Goal: Information Seeking & Learning: Learn about a topic

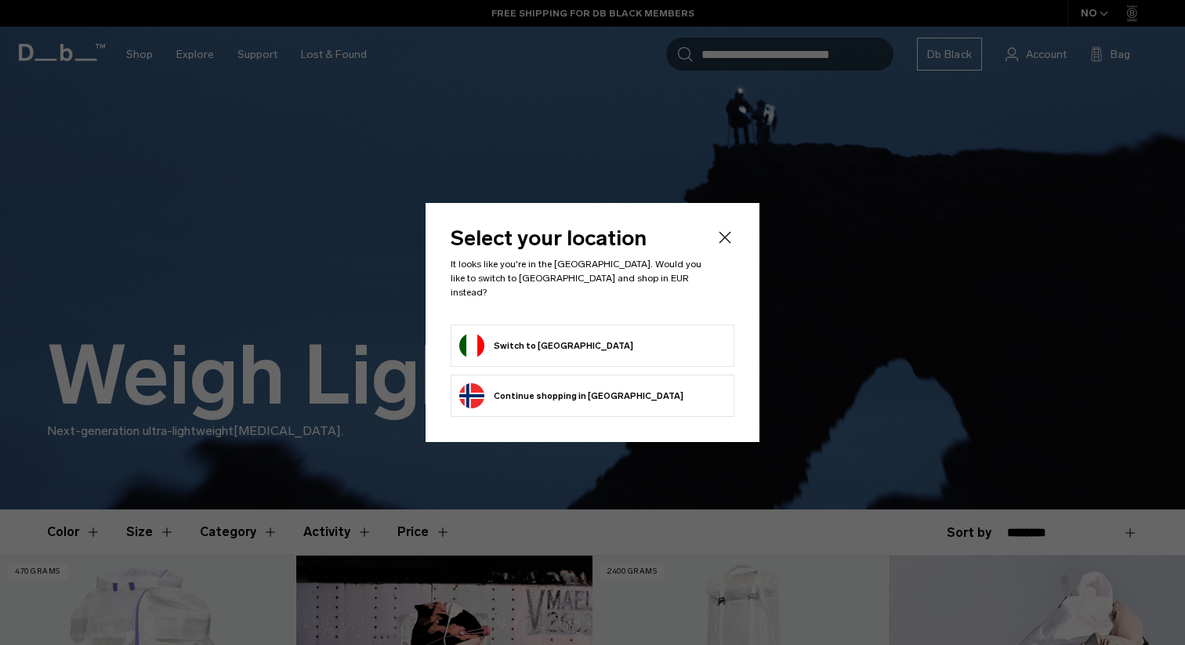
click at [497, 334] on button "Switch to Italy" at bounding box center [546, 345] width 174 height 25
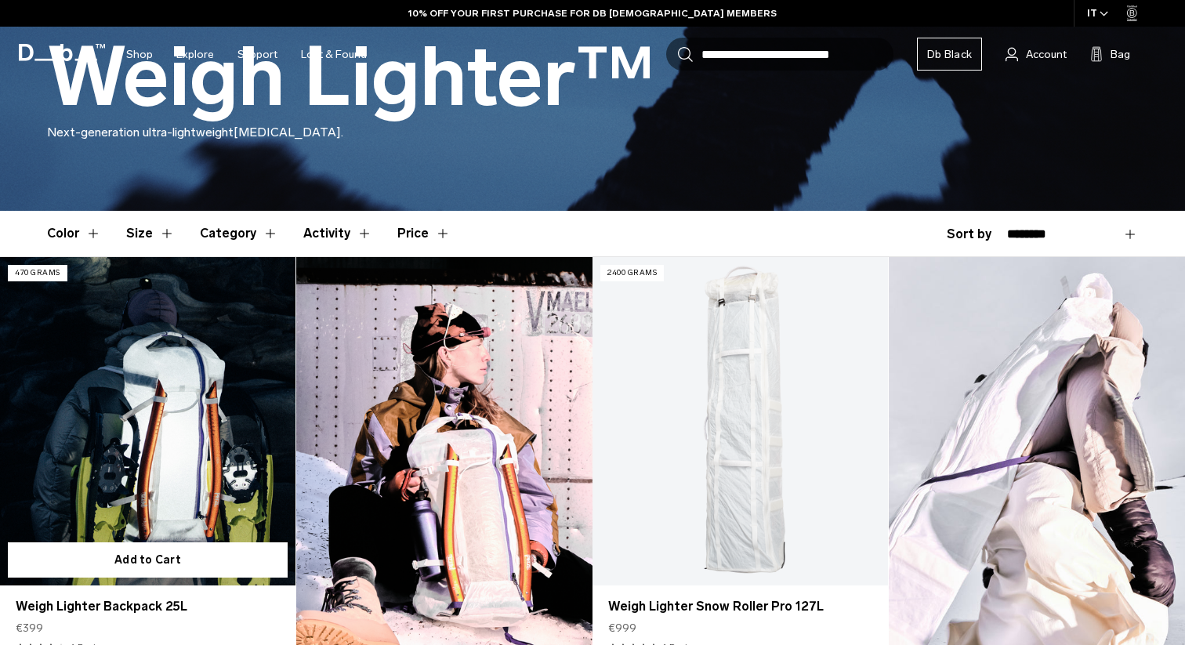
click at [138, 373] on link "Weigh Lighter Backpack 25L" at bounding box center [147, 421] width 295 height 328
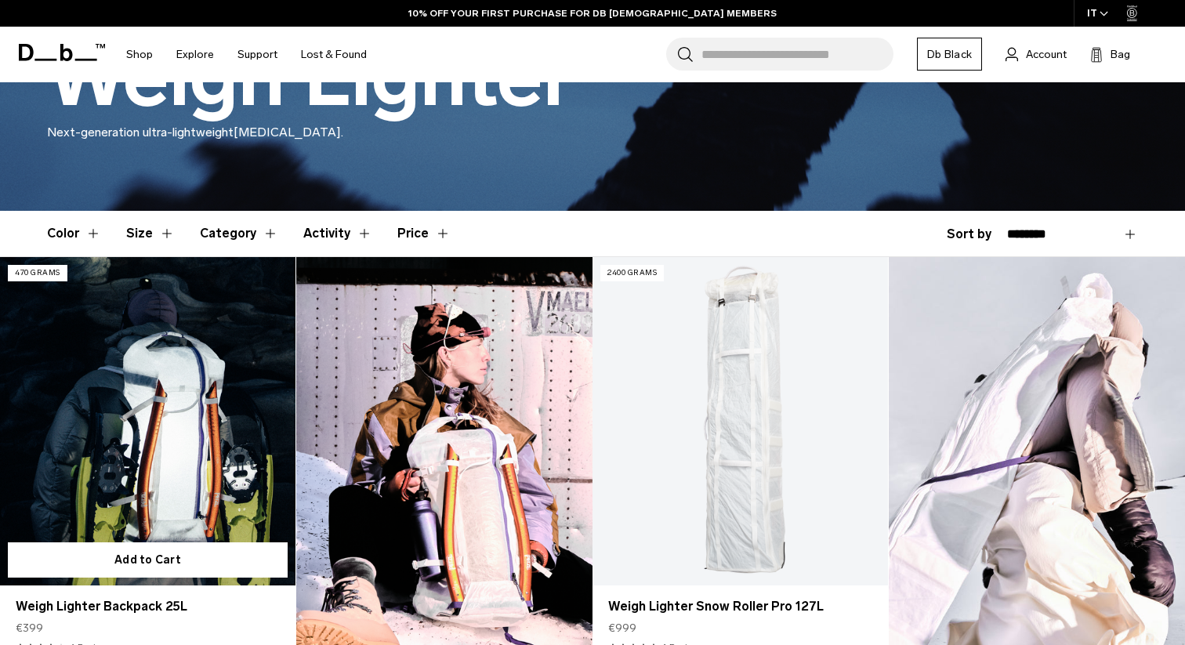
click at [223, 396] on link "Weigh Lighter Backpack 25L" at bounding box center [147, 421] width 295 height 328
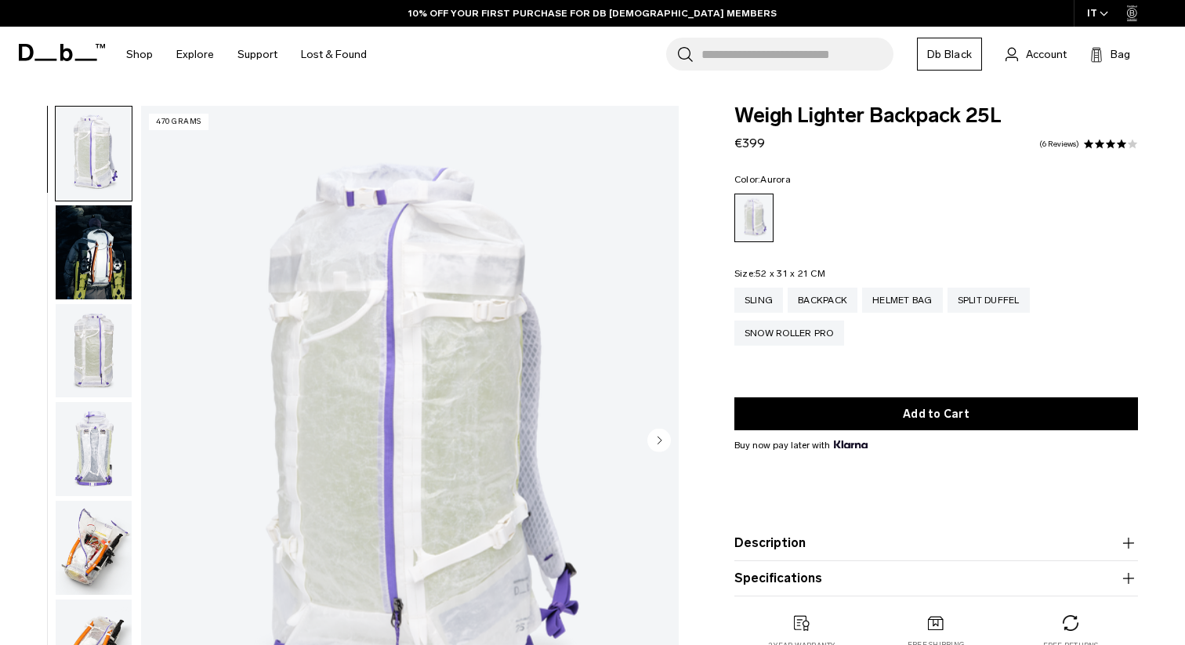
click at [85, 247] on img "button" at bounding box center [94, 252] width 76 height 94
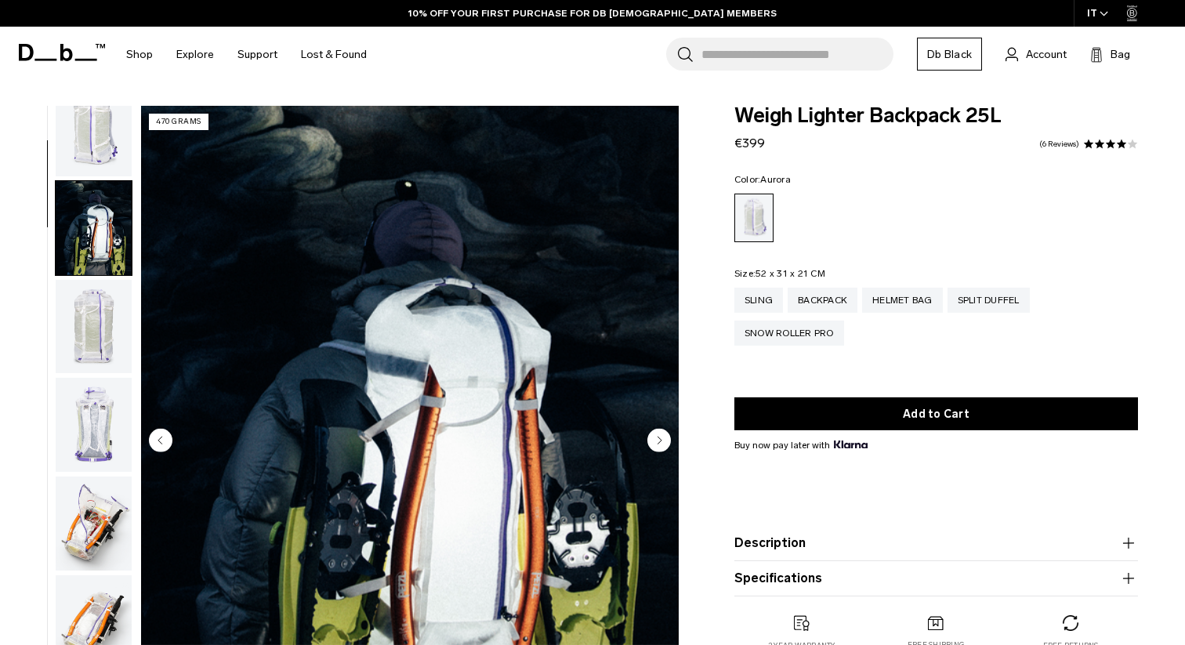
scroll to position [99, 0]
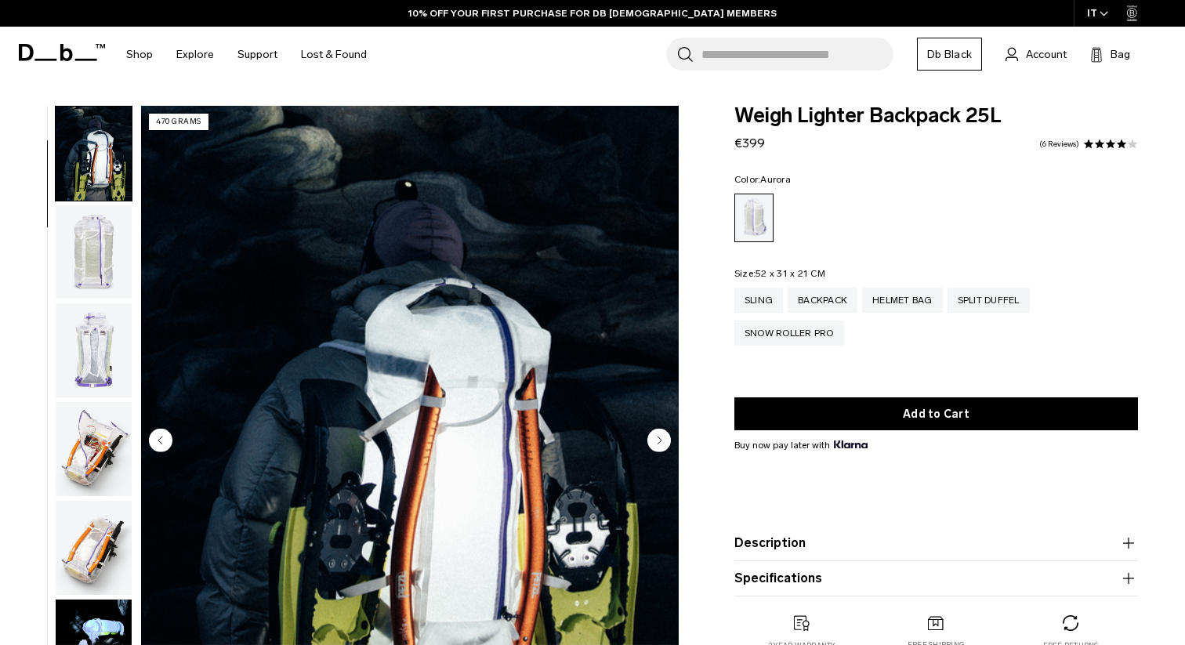
click at [115, 352] on img "button" at bounding box center [94, 350] width 76 height 94
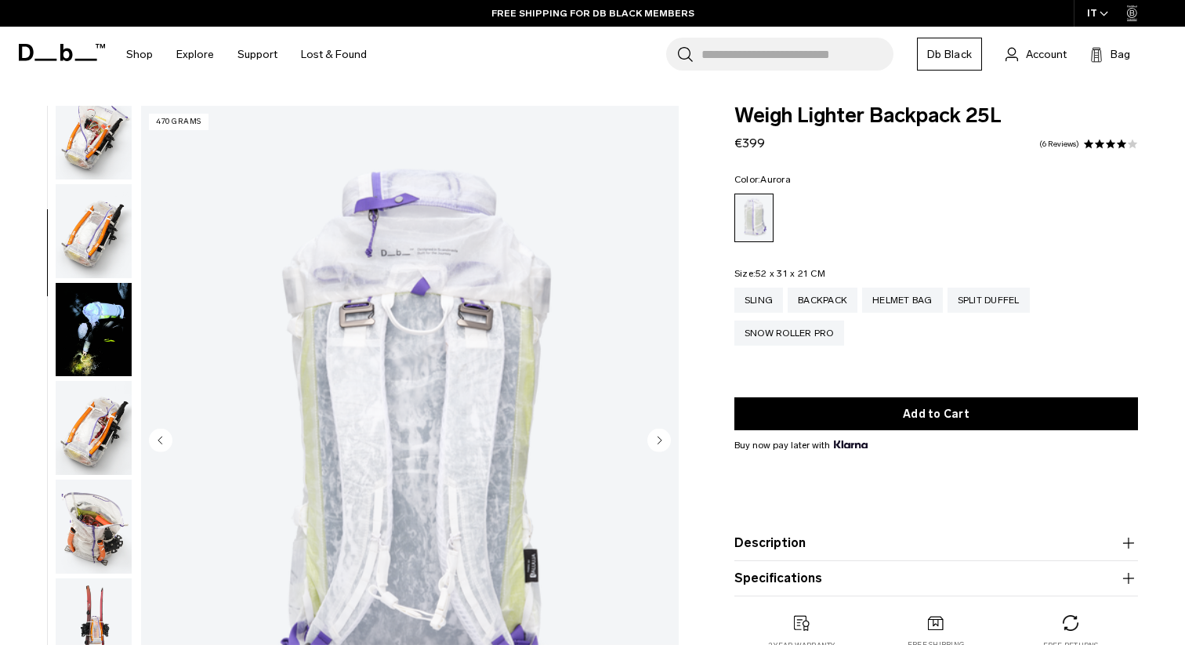
click at [110, 423] on img "button" at bounding box center [94, 428] width 76 height 94
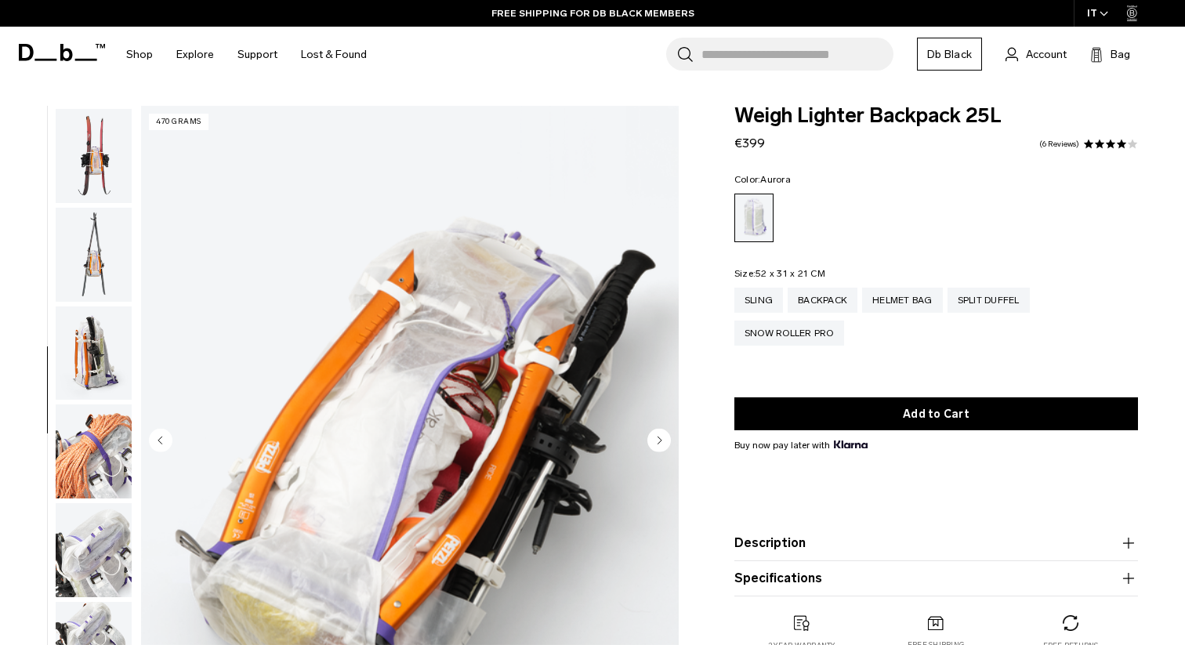
click at [110, 423] on img "button" at bounding box center [94, 451] width 76 height 94
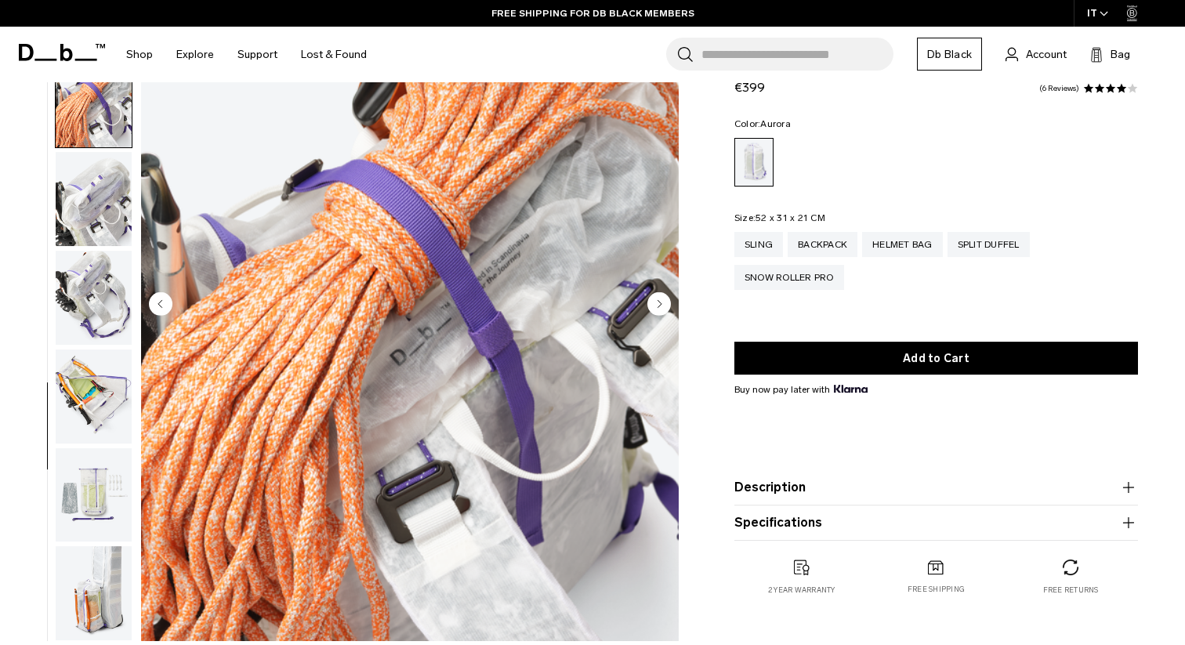
scroll to position [146, 0]
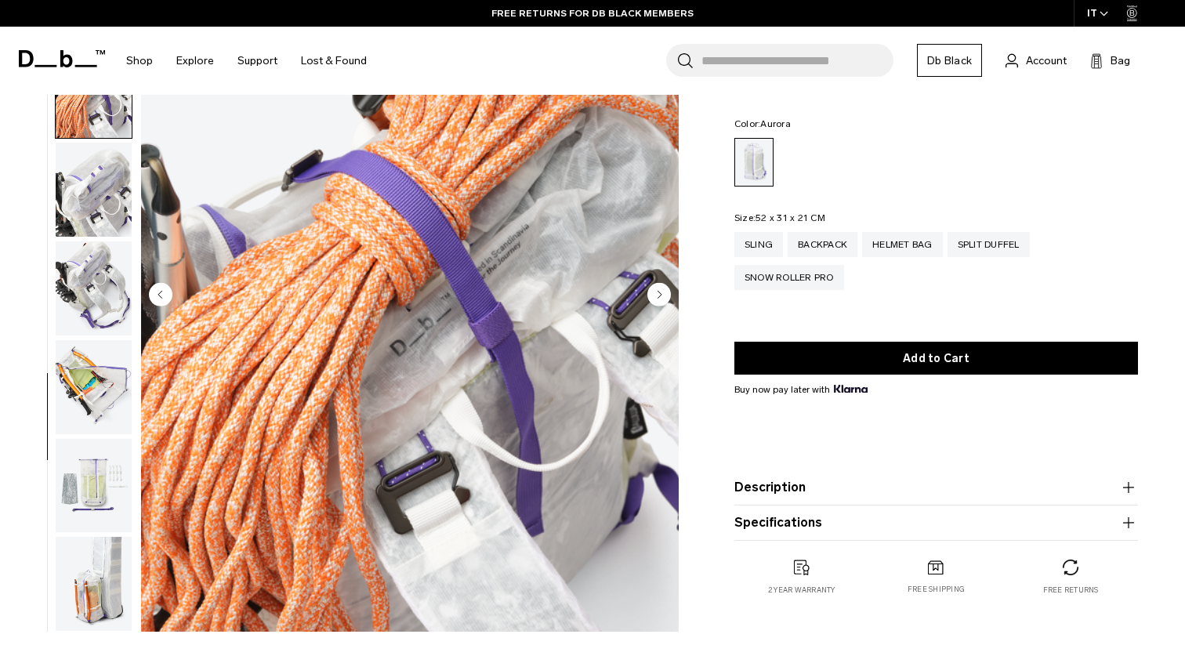
click at [107, 503] on img "button" at bounding box center [94, 486] width 76 height 94
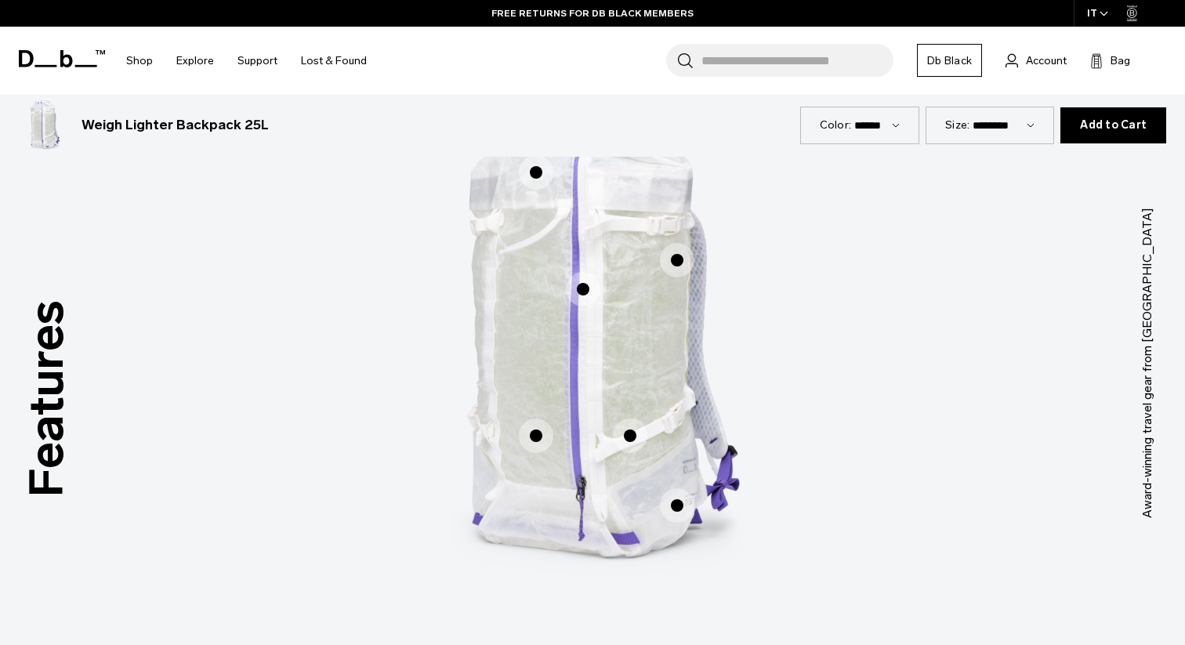
scroll to position [786, 0]
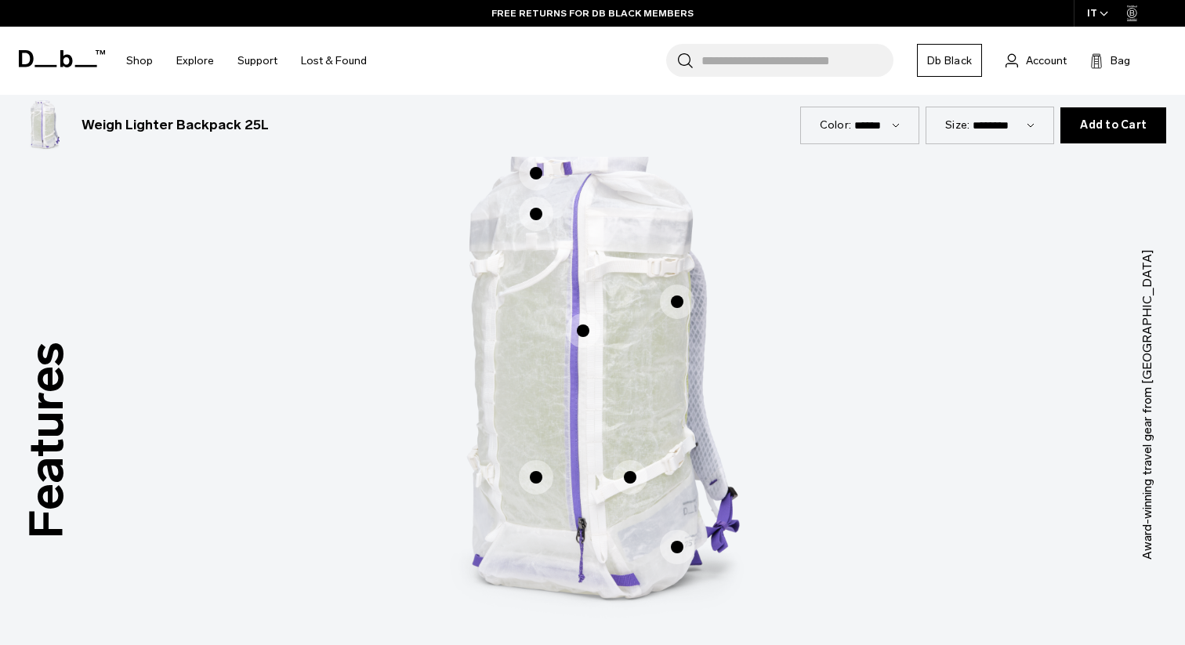
click at [586, 334] on span "1 / 3" at bounding box center [583, 330] width 34 height 34
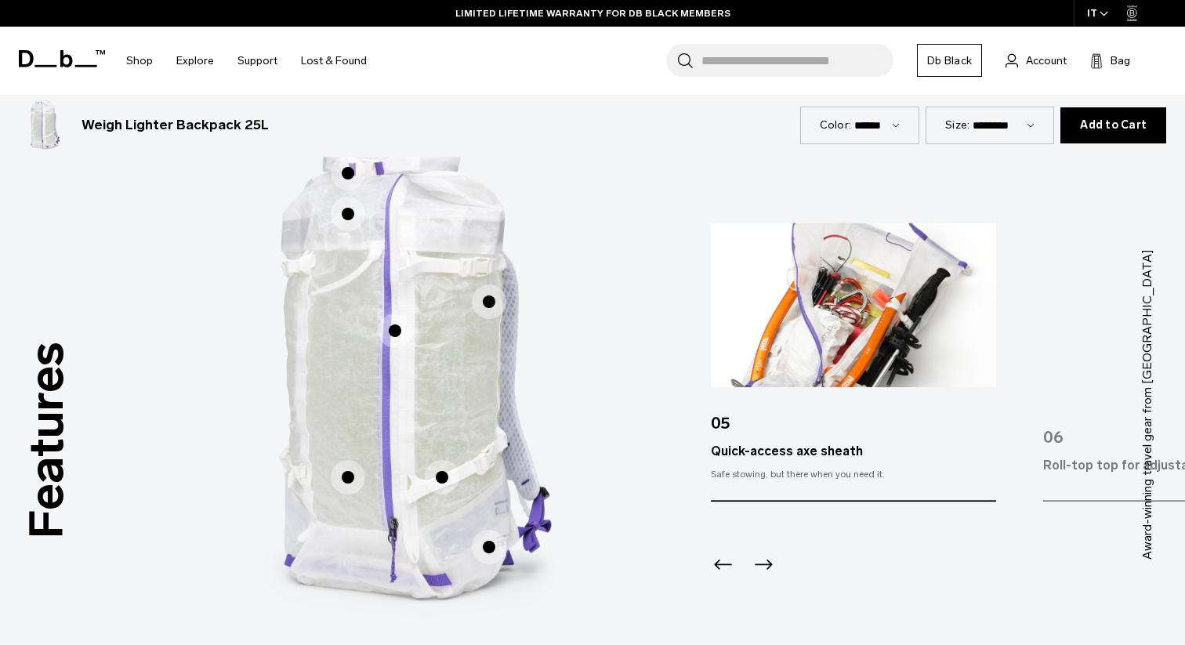
click at [490, 298] on span "1 / 3" at bounding box center [489, 301] width 34 height 34
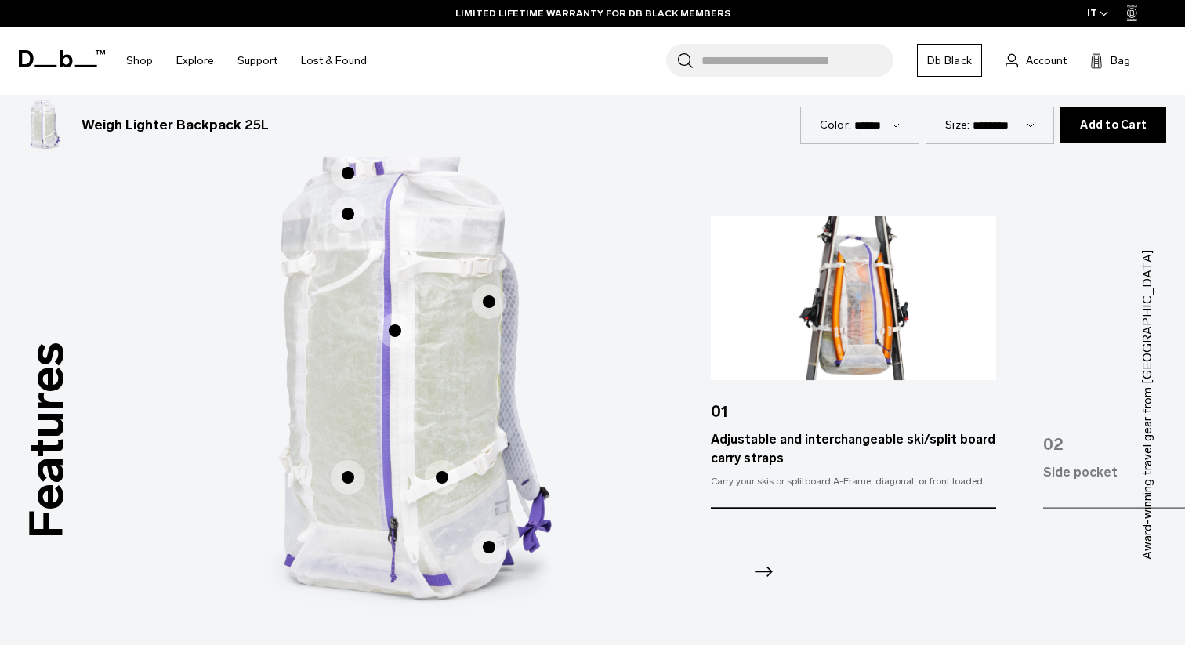
click at [353, 216] on span "1 / 3" at bounding box center [348, 214] width 34 height 34
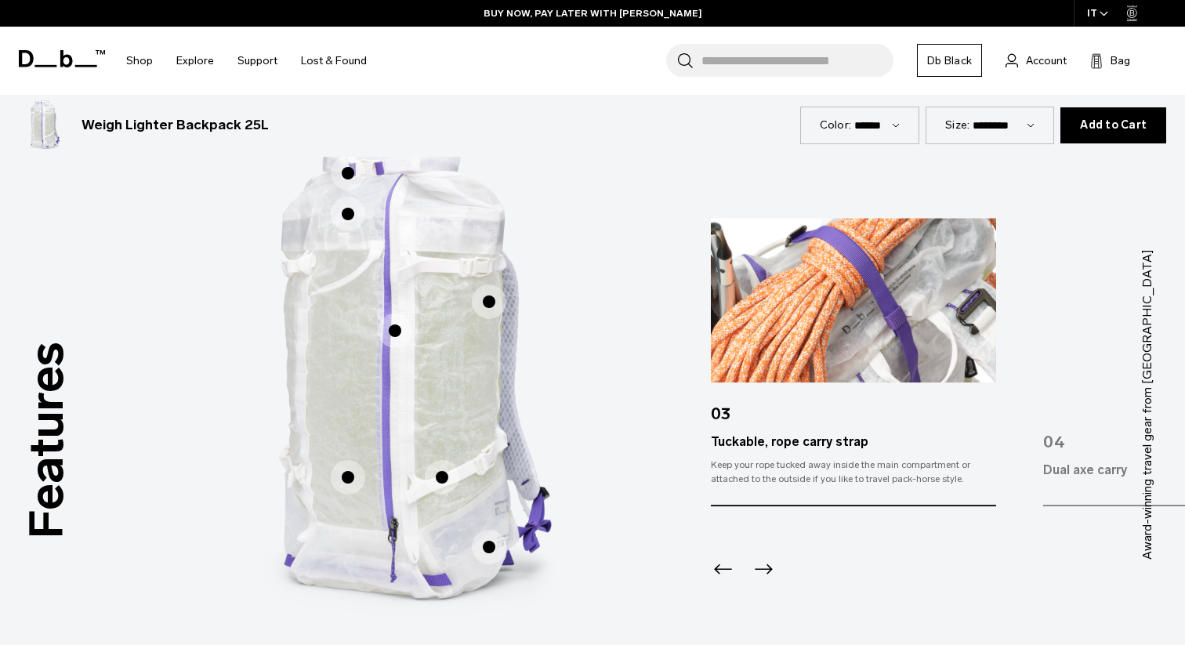
click at [350, 178] on span "1 / 3" at bounding box center [348, 173] width 34 height 34
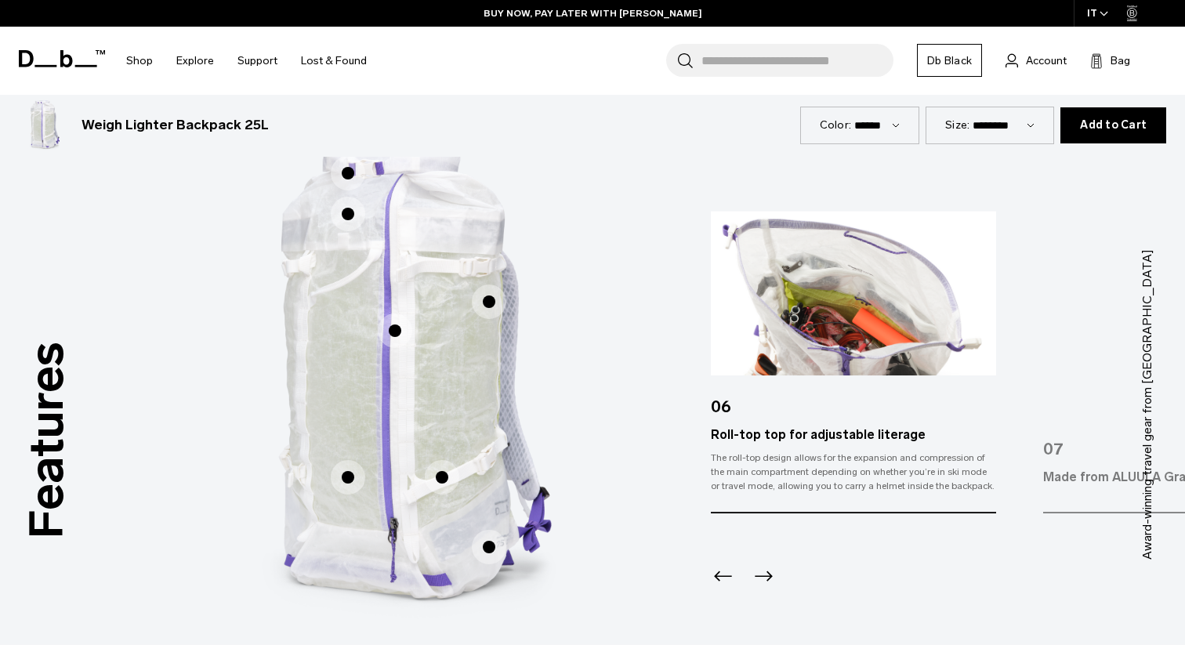
click at [356, 465] on span "1 / 3" at bounding box center [348, 477] width 34 height 34
click at [487, 552] on span "1 / 3" at bounding box center [489, 547] width 34 height 34
click at [165, 123] on h3 "Weigh Lighter Backpack 25L" at bounding box center [174, 125] width 187 height 20
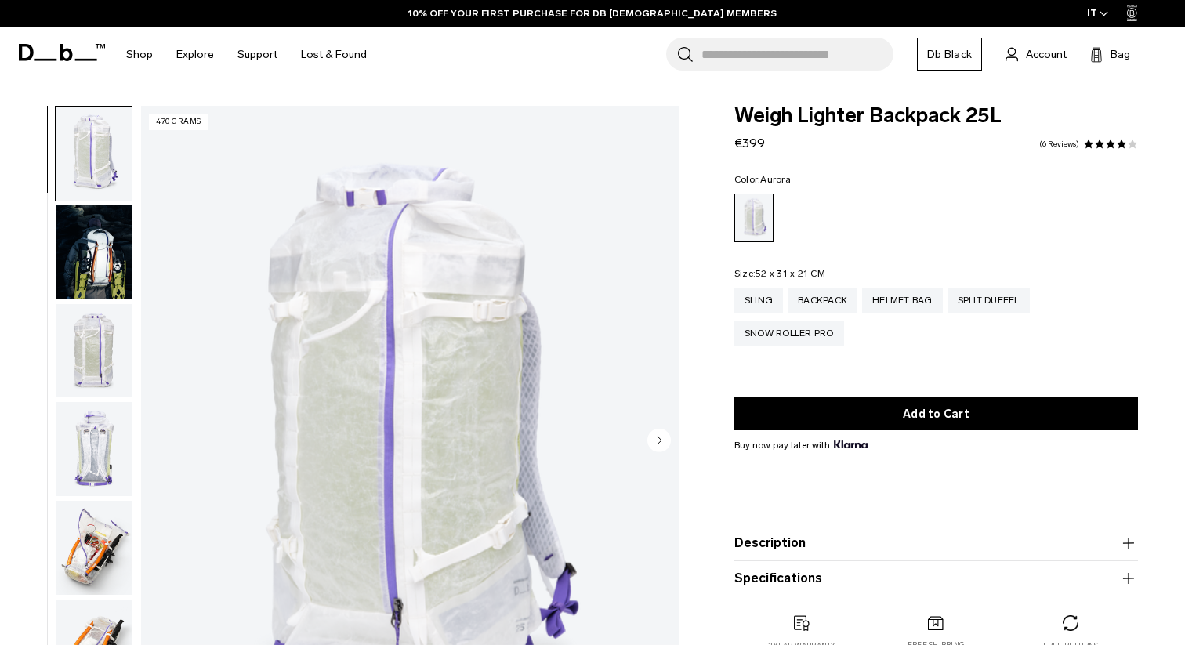
click at [107, 268] on img "button" at bounding box center [94, 252] width 76 height 94
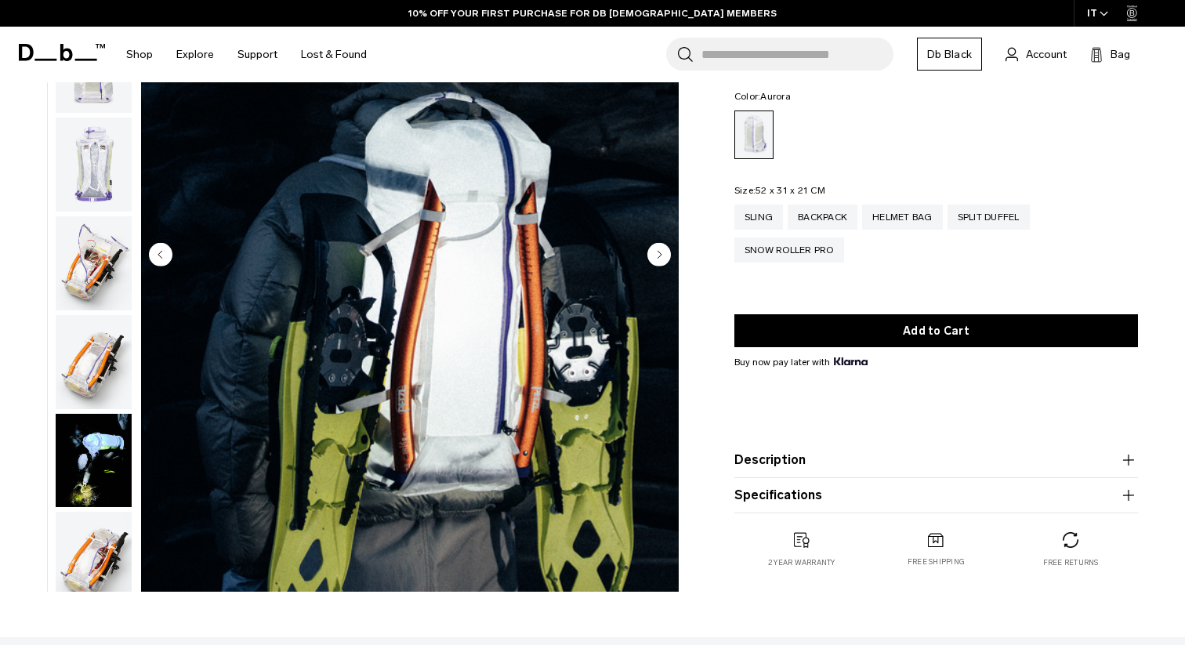
scroll to position [190, 0]
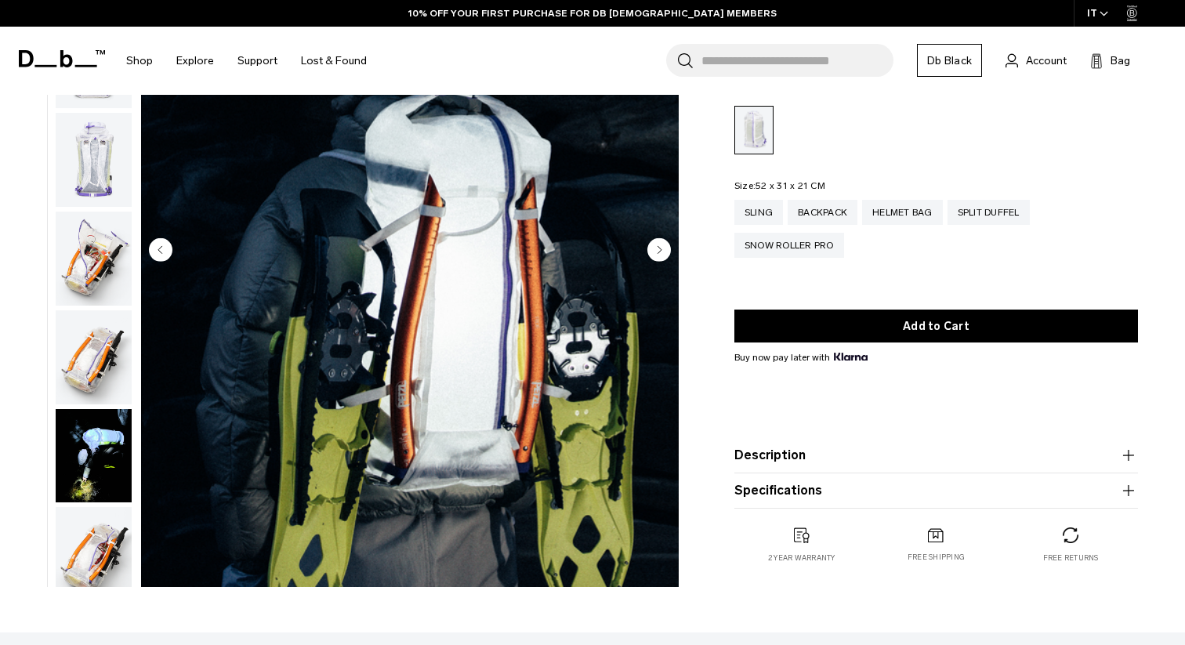
click at [85, 461] on img "button" at bounding box center [94, 456] width 76 height 94
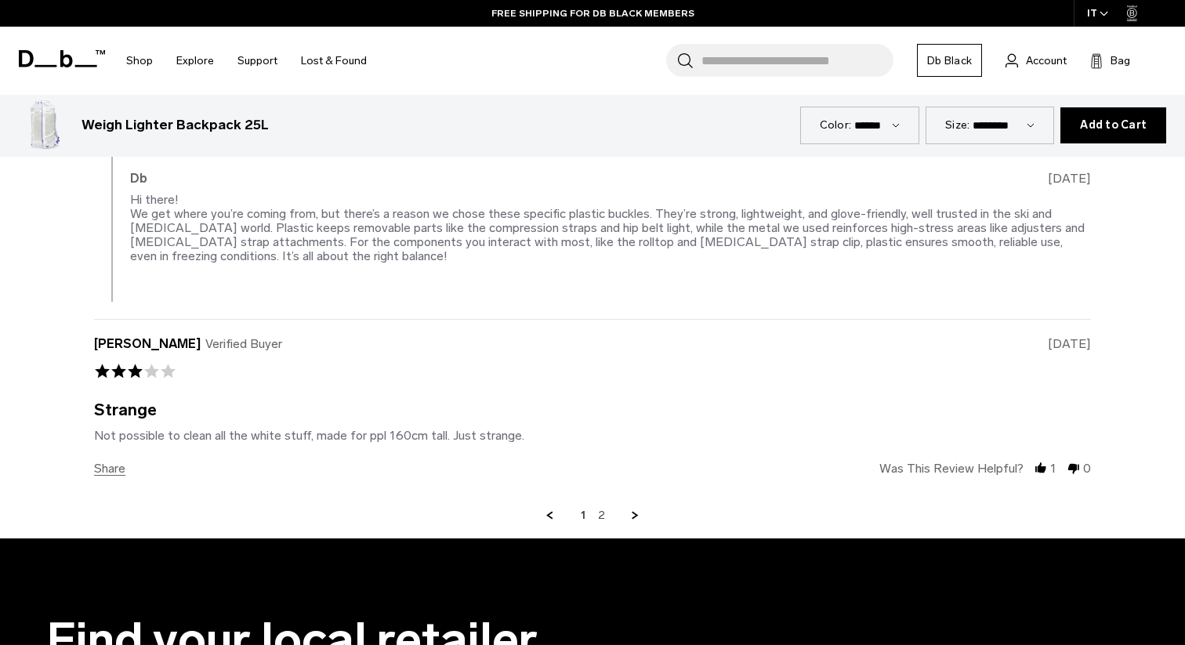
scroll to position [3642, 0]
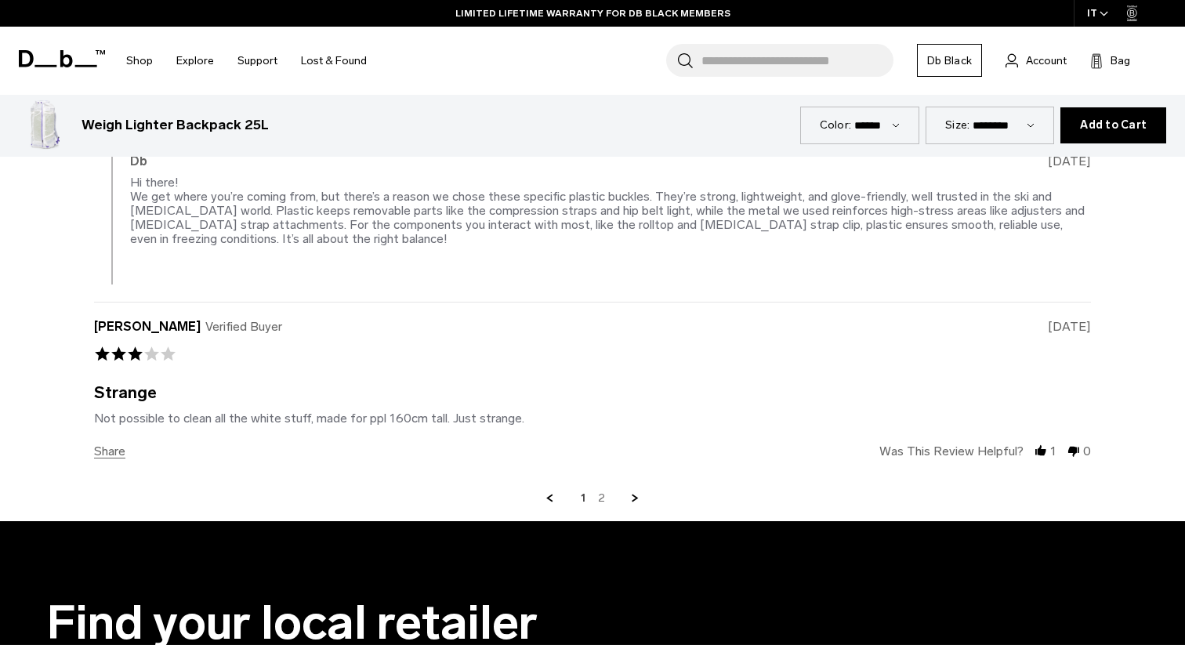
click at [602, 493] on link "2" at bounding box center [601, 498] width 7 height 14
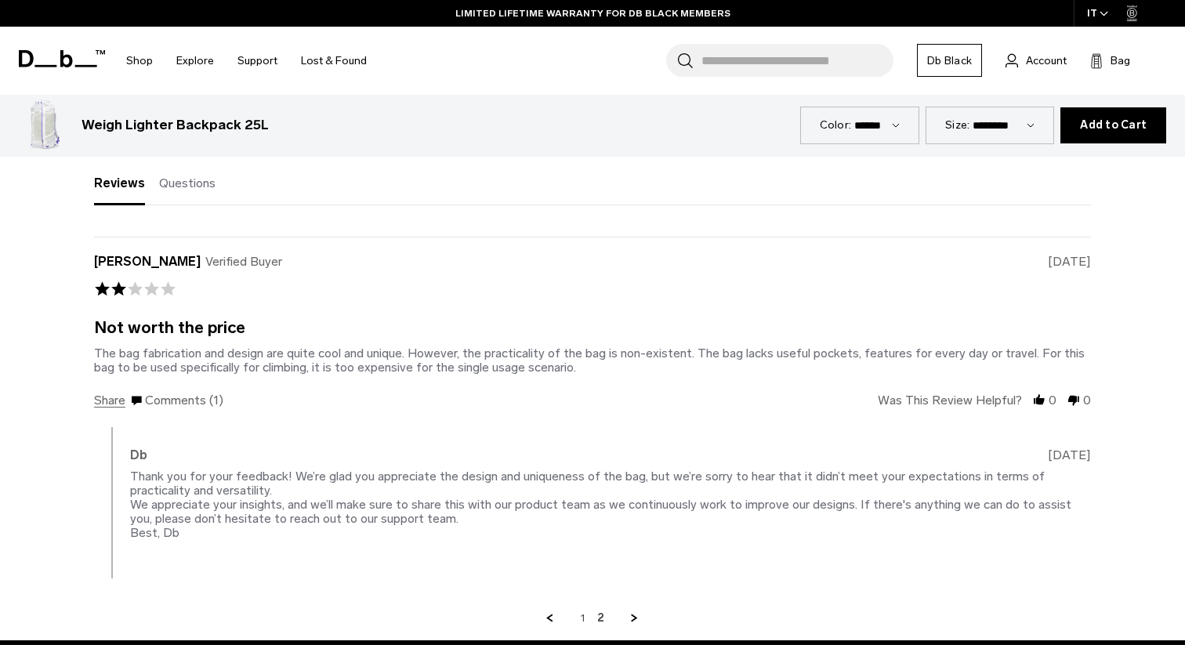
scroll to position [2796, 0]
